Goal: Task Accomplishment & Management: Use online tool/utility

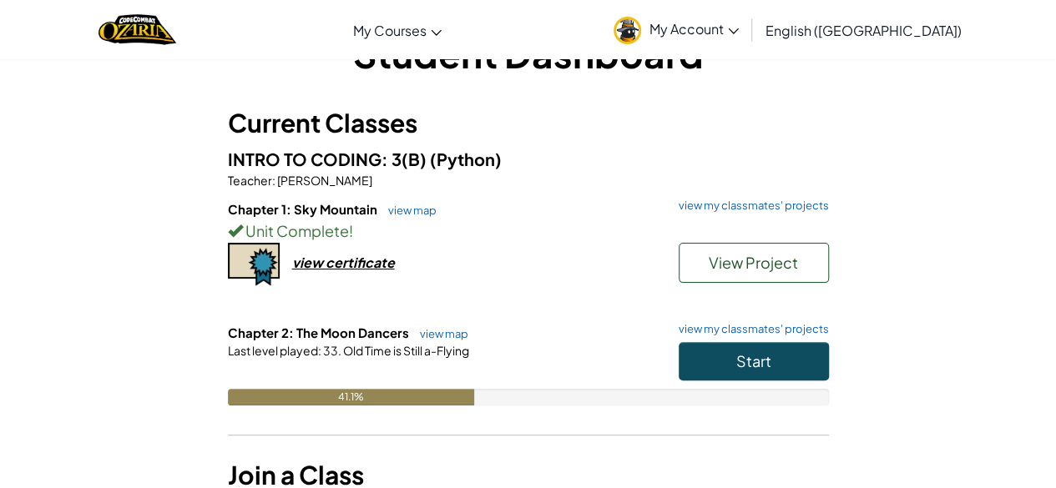
scroll to position [58, 0]
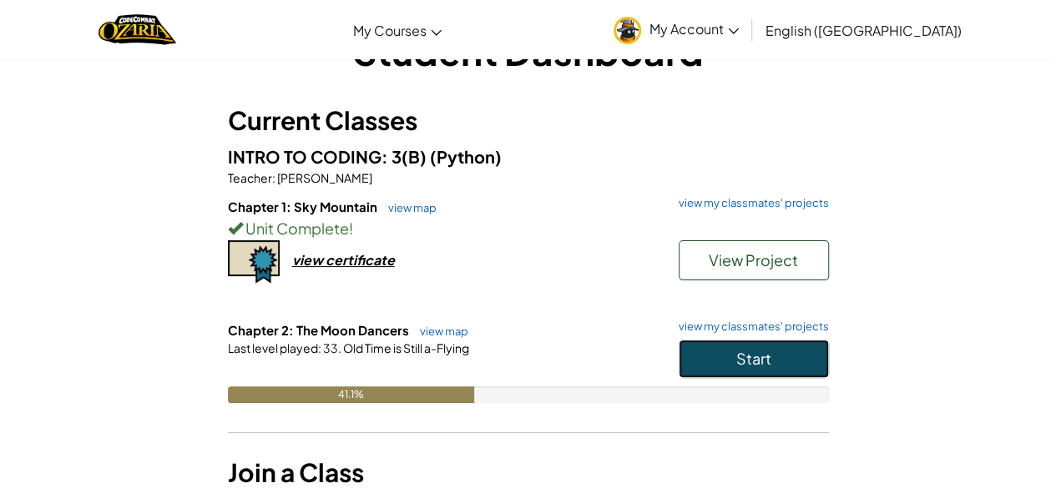
click at [739, 361] on span "Start" at bounding box center [753, 358] width 35 height 19
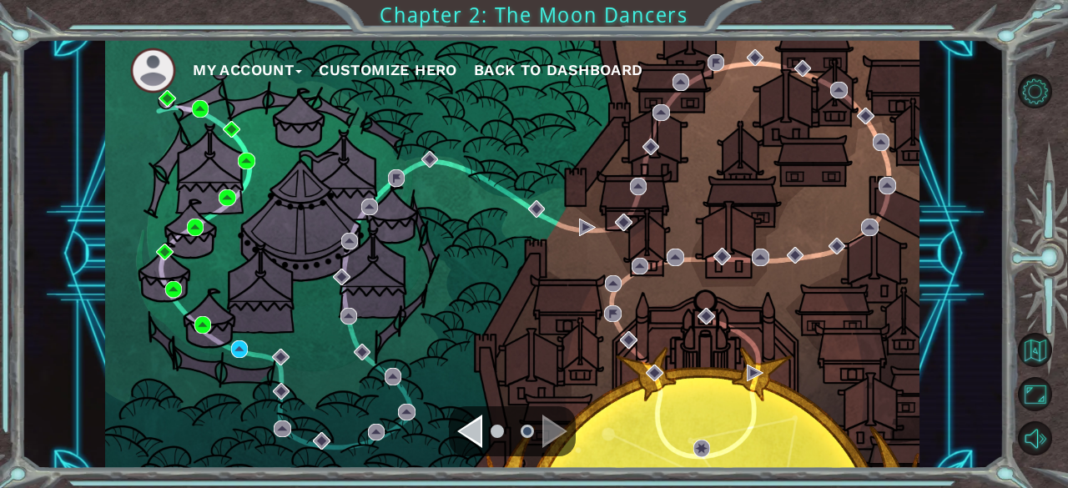
click at [88, 329] on div "My Account Customize Hero Back to Dashboard" at bounding box center [513, 254] width 983 height 430
click at [216, 353] on div "My Account Customize Hero Back to Dashboard" at bounding box center [512, 254] width 815 height 430
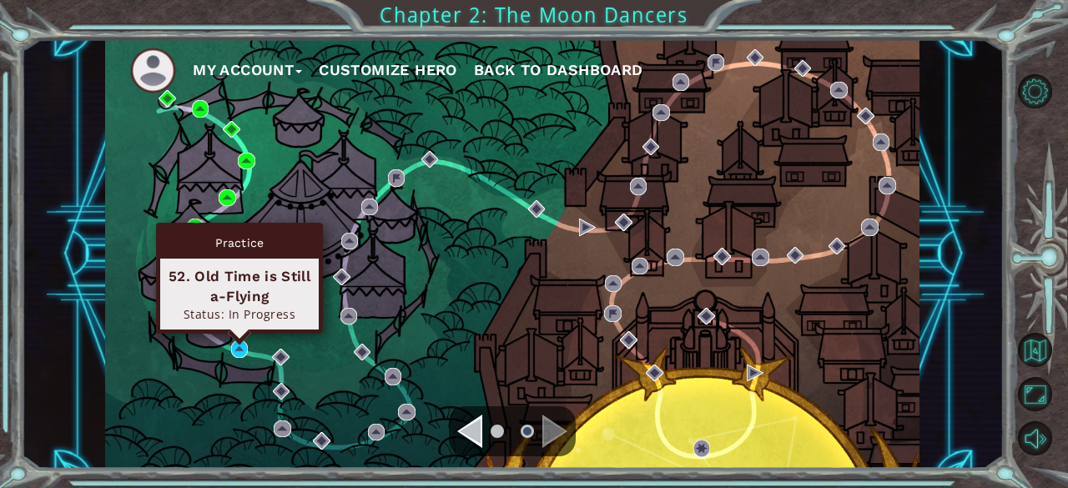
click at [239, 334] on div "Practice 52. Old Time is Still a-Flying Status: In Progress" at bounding box center [239, 278] width 167 height 111
click at [237, 356] on img at bounding box center [239, 349] width 17 height 17
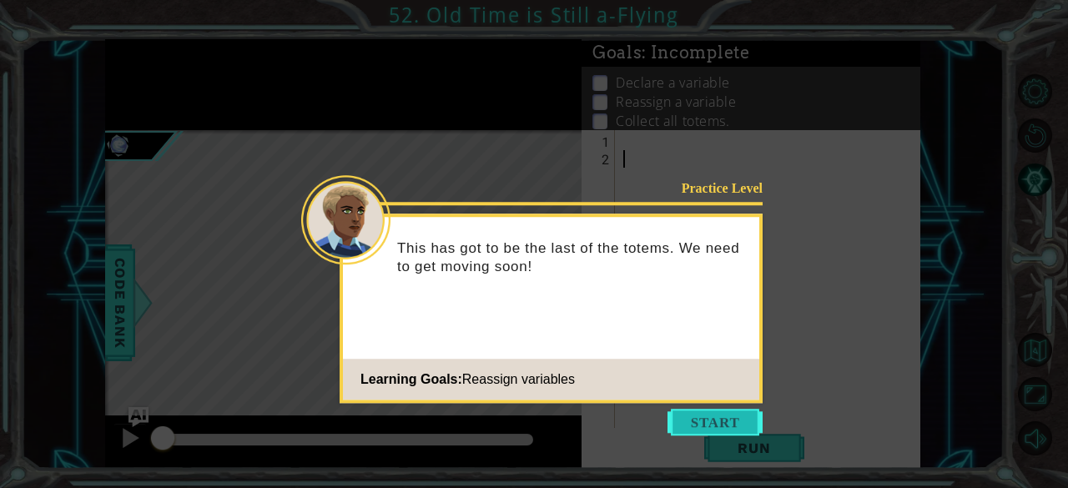
click at [729, 416] on button "Start" at bounding box center [715, 422] width 95 height 27
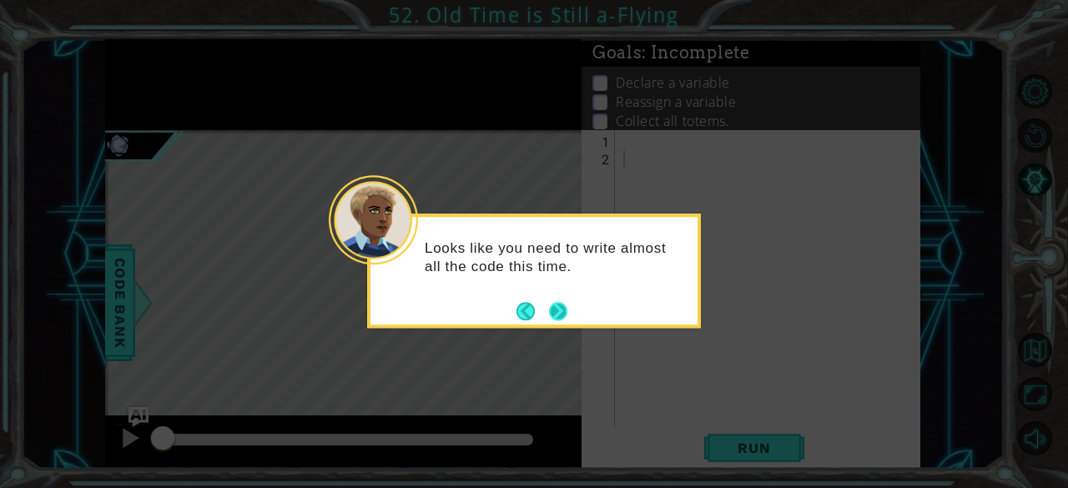
click at [558, 310] on button "Next" at bounding box center [557, 310] width 19 height 19
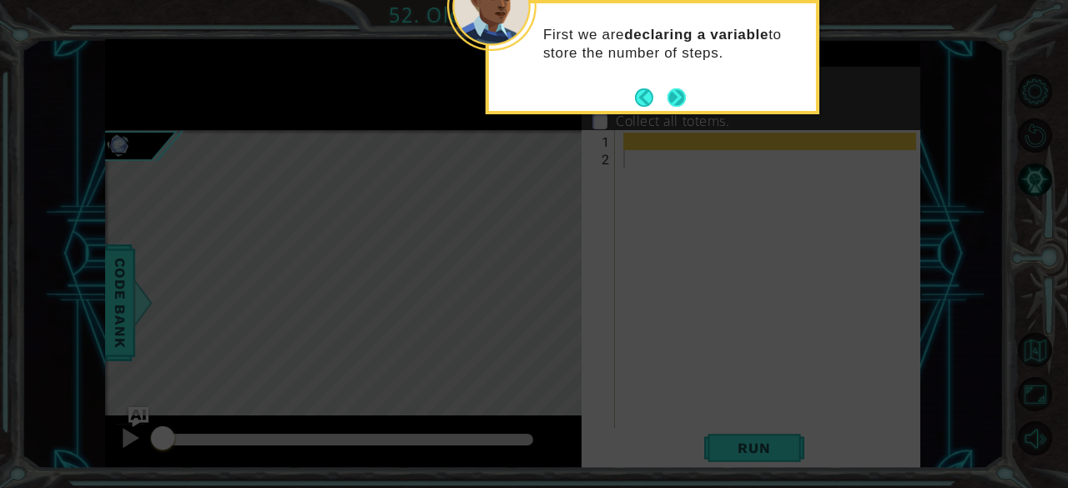
click at [684, 105] on button "Next" at bounding box center [676, 97] width 19 height 19
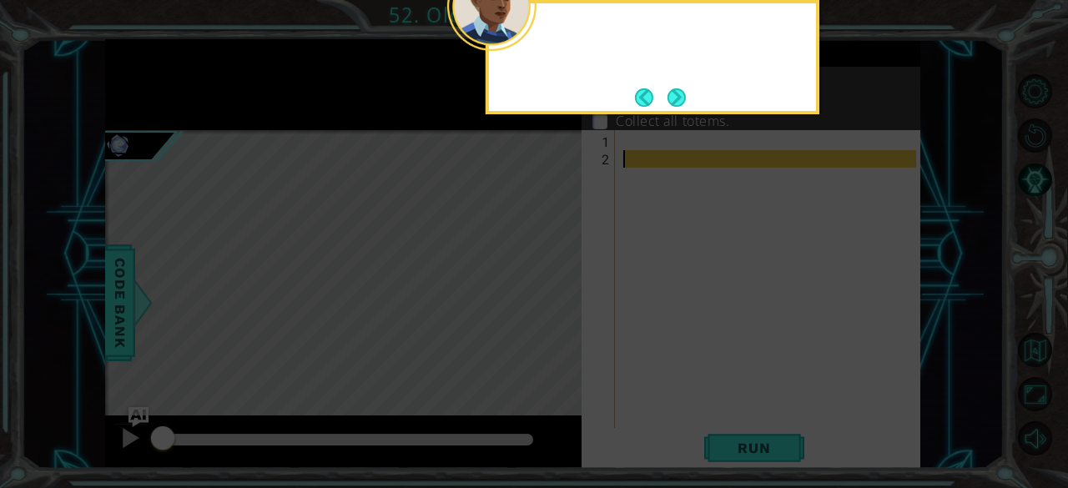
click at [684, 105] on body "1 ההההההההההההההההההההההההההההההההההההההההההההההההההההההההההההההההההההההההההההה…" at bounding box center [534, 244] width 1068 height 488
click at [684, 105] on button "Next" at bounding box center [677, 97] width 26 height 26
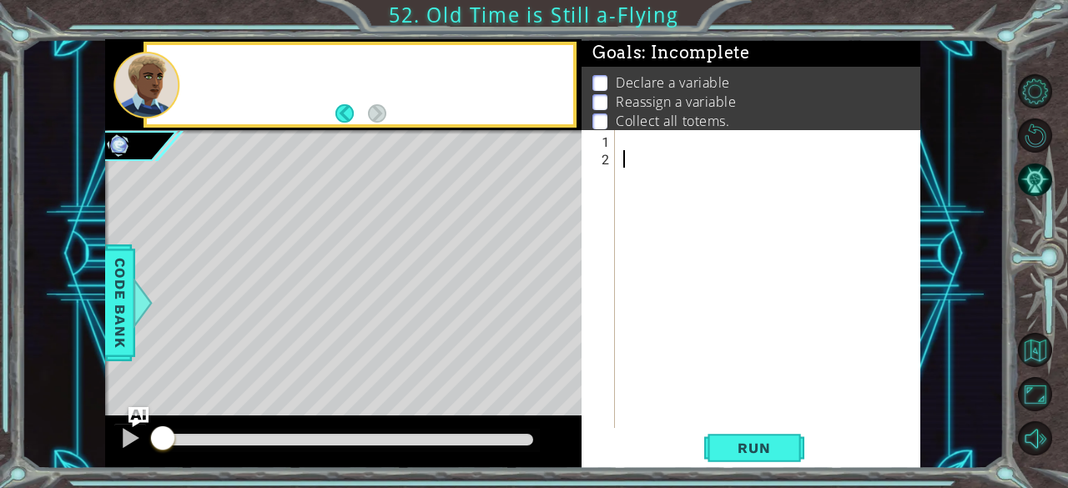
click at [684, 105] on p "Reassign a variable" at bounding box center [676, 102] width 120 height 18
click at [661, 147] on div at bounding box center [773, 299] width 306 height 333
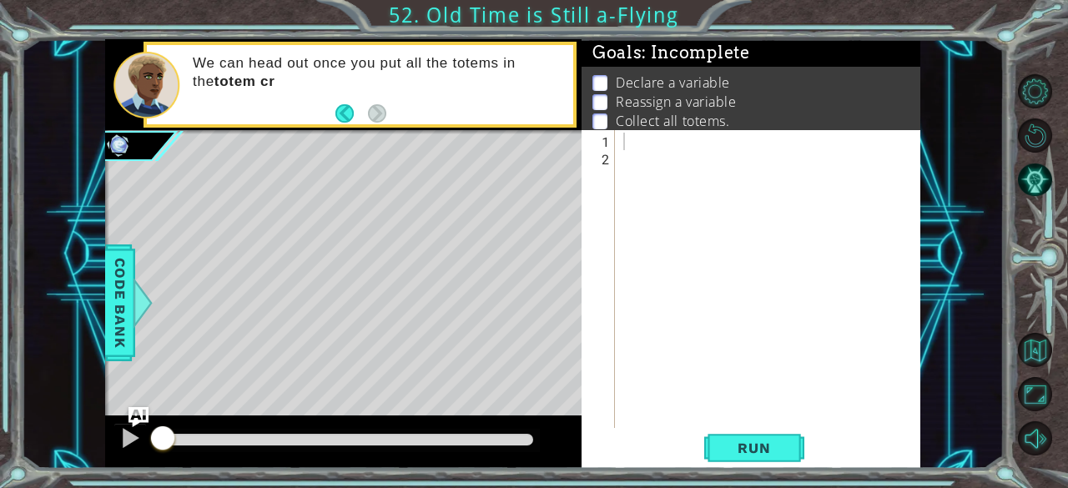
drag, startPoint x: 181, startPoint y: 241, endPoint x: 392, endPoint y: 281, distance: 215.0
click at [392, 281] on div "Level Map" at bounding box center [490, 376] width 771 height 492
